Goal: Check status: Check status

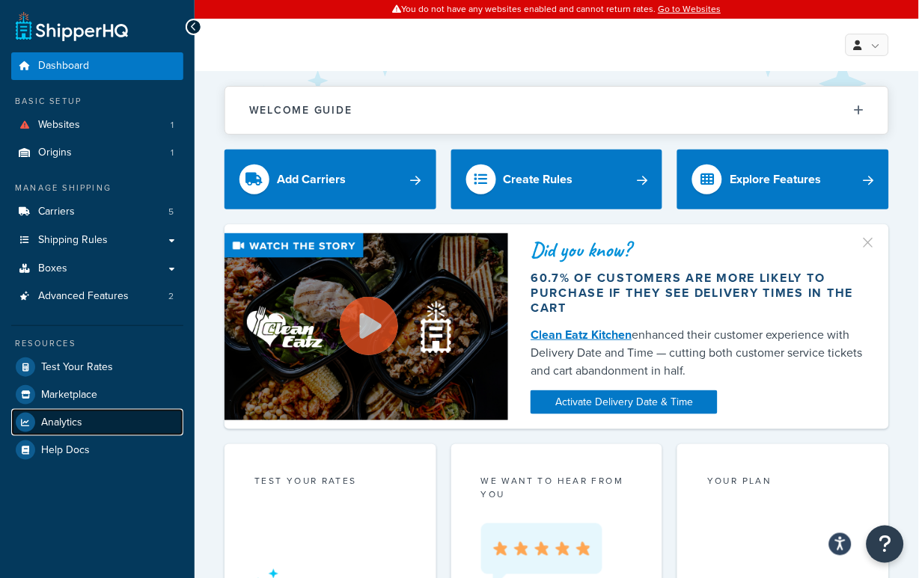
click at [95, 423] on link "Analytics" at bounding box center [97, 422] width 172 height 27
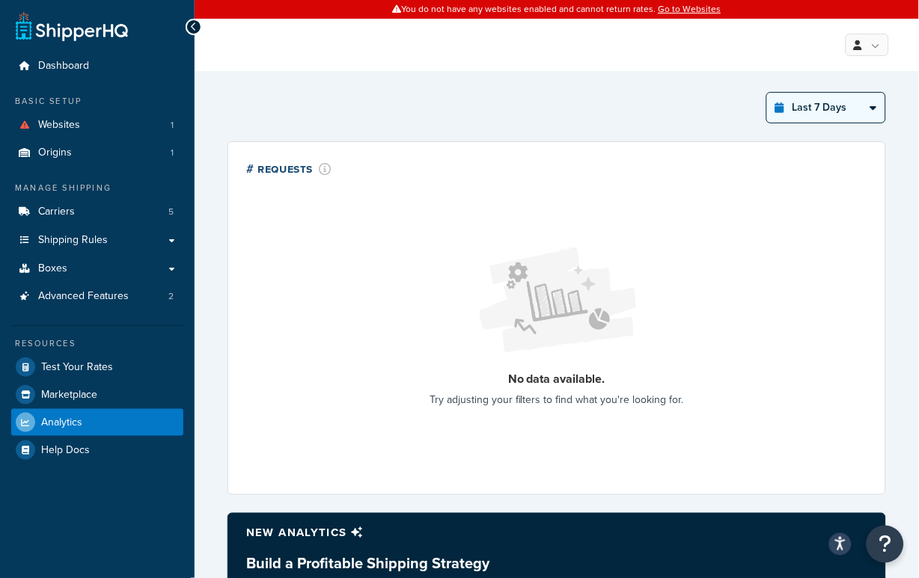
click at [833, 105] on select "Last 24 Hours Last 7 Days Last 30 Days Last 3 Months Last 6 Months Last 12 Mont…" at bounding box center [826, 108] width 118 height 30
select select "last_6_months"
click at [768, 93] on select "Last 24 Hours Last 7 Days Last 30 Days Last 3 Months Last 6 Months Last 12 Mont…" at bounding box center [826, 108] width 118 height 30
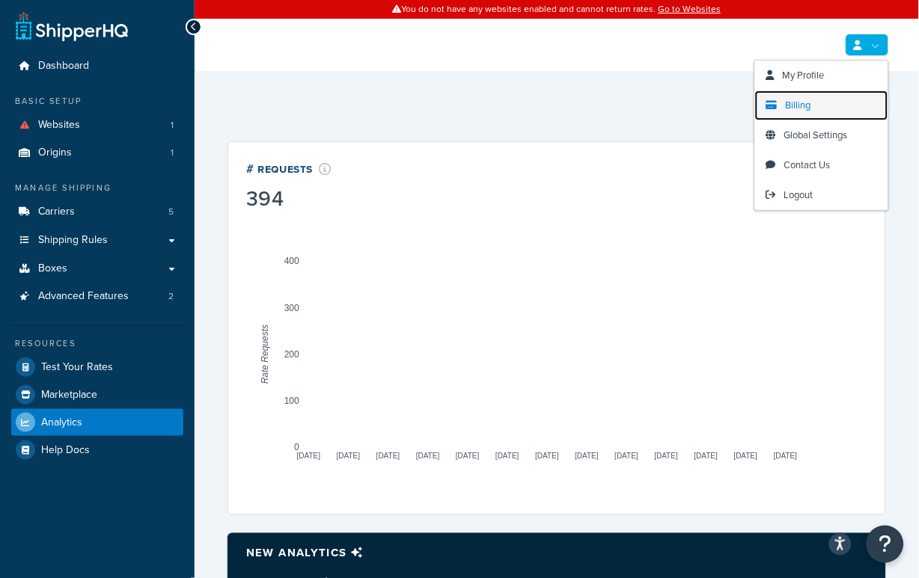
click at [810, 108] on span "Billing" at bounding box center [798, 105] width 25 height 14
